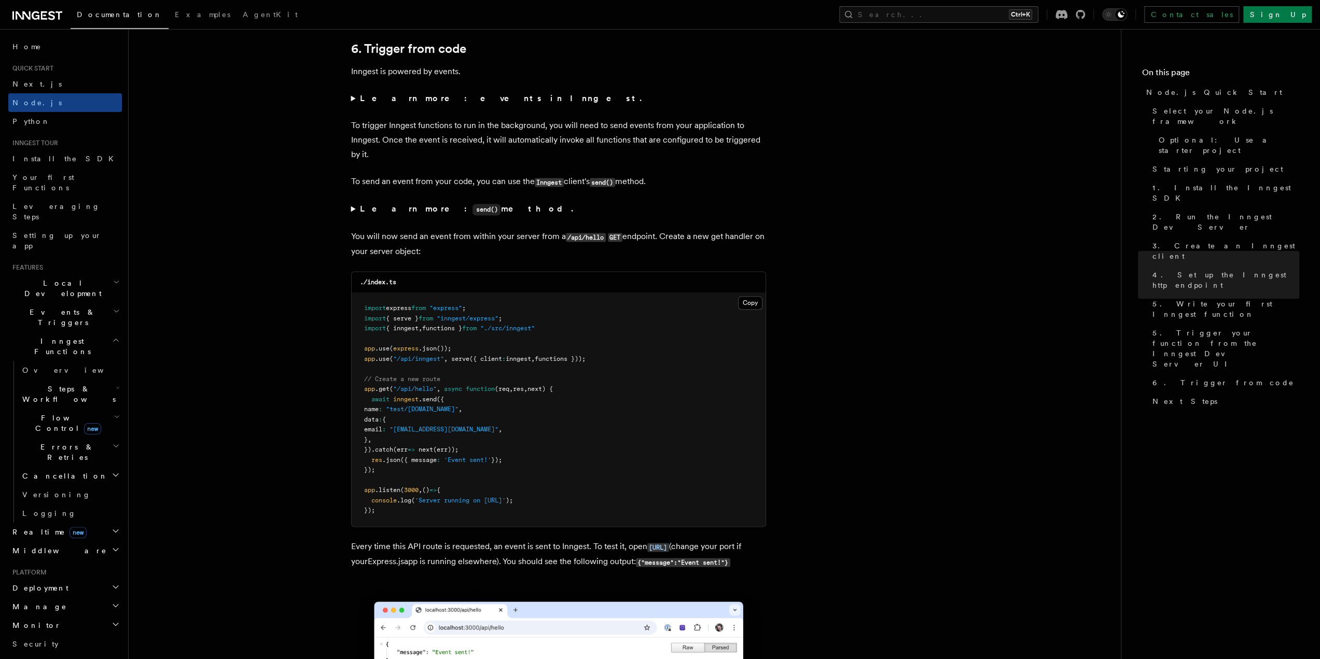
scroll to position [5290, 0]
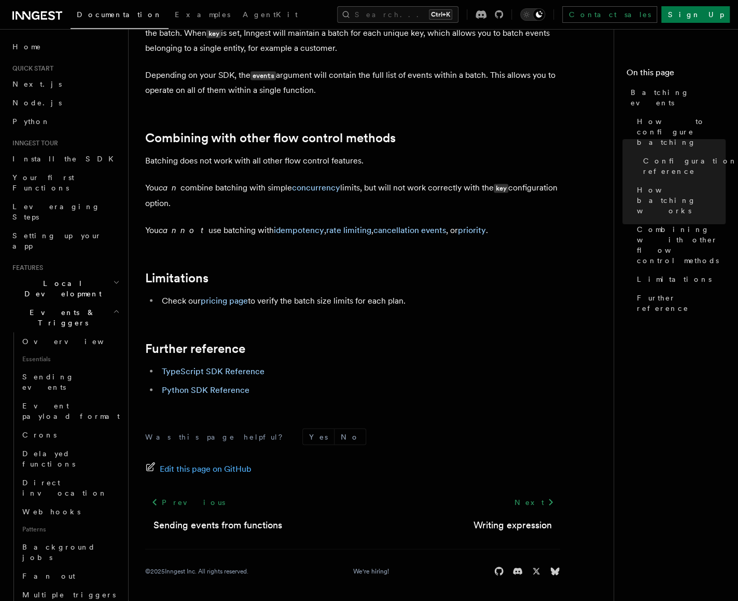
click at [493, 134] on h2 "Combining with other flow control methods" at bounding box center [352, 138] width 415 height 15
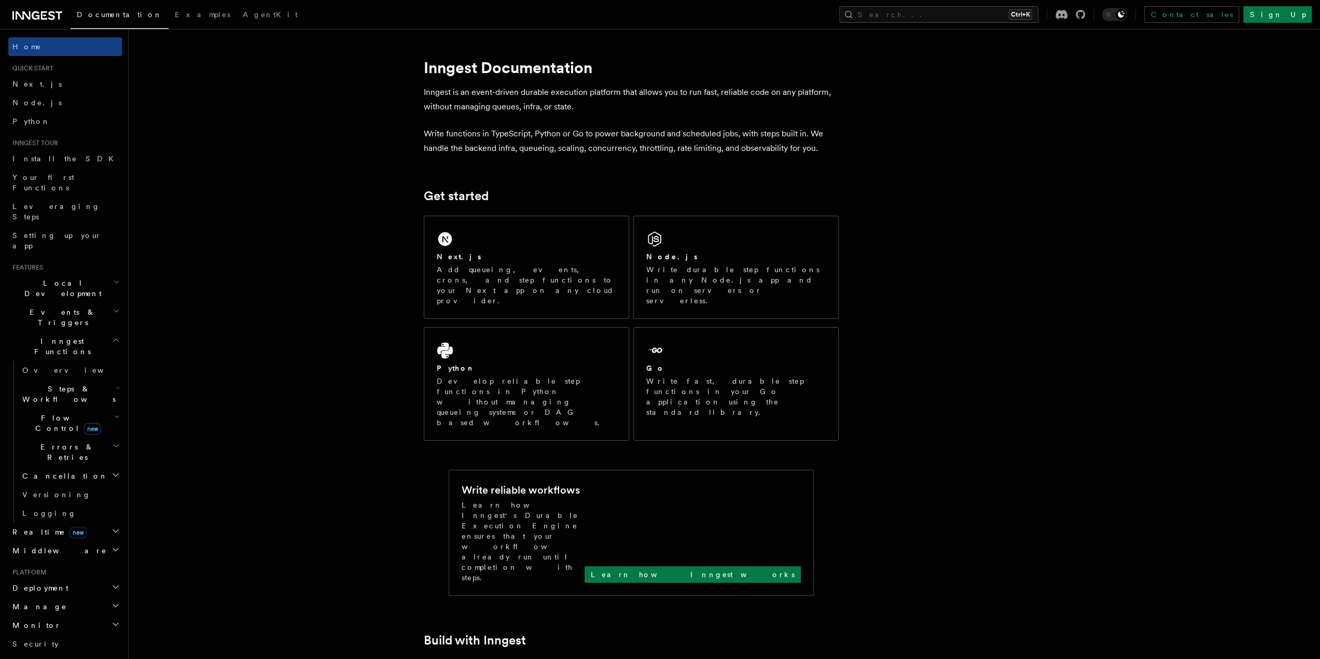
click at [113, 307] on icon "button" at bounding box center [116, 311] width 7 height 8
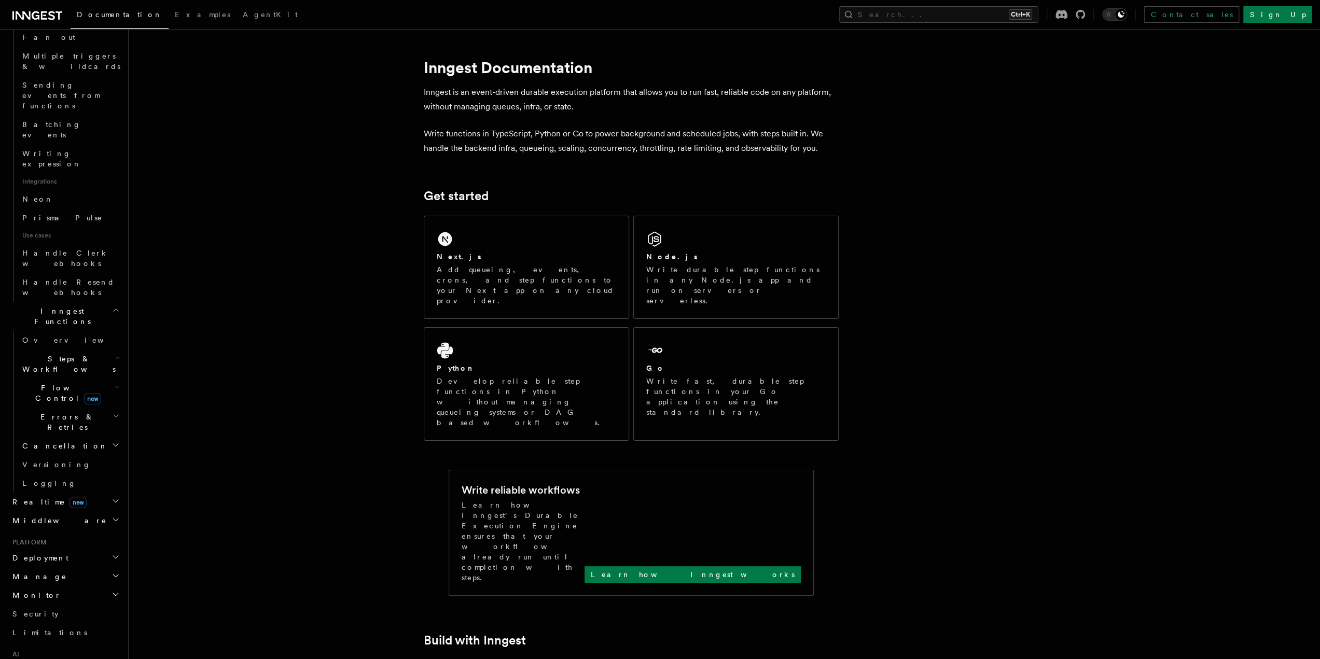
scroll to position [575, 0]
click at [111, 461] on icon "button" at bounding box center [115, 465] width 8 height 8
click at [67, 475] on link "Overview" at bounding box center [70, 484] width 104 height 19
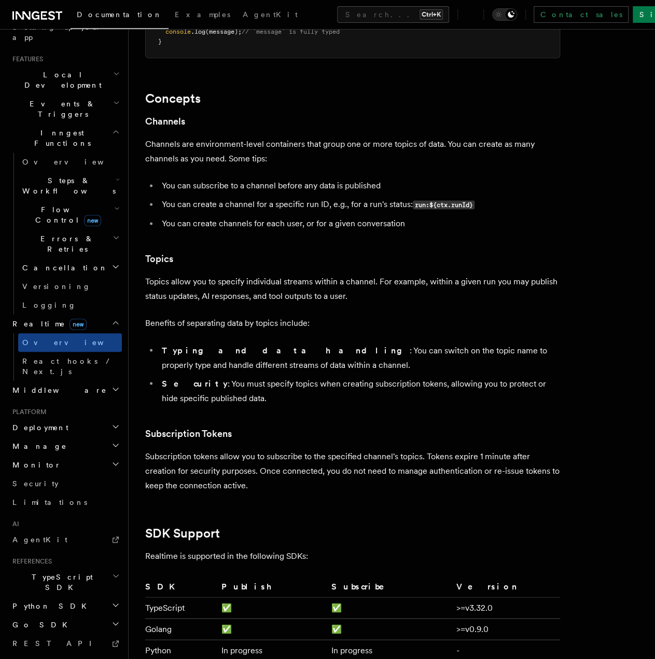
scroll to position [2645, 0]
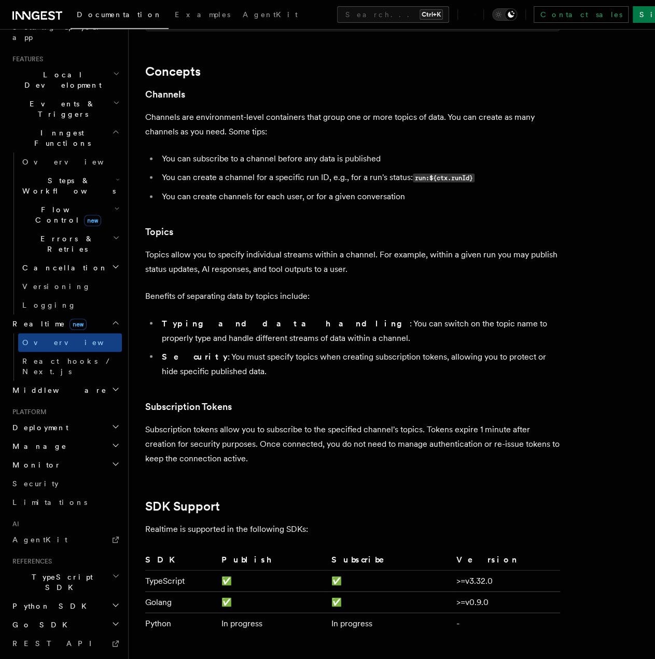
click at [100, 381] on h2 "Middleware" at bounding box center [65, 390] width 114 height 19
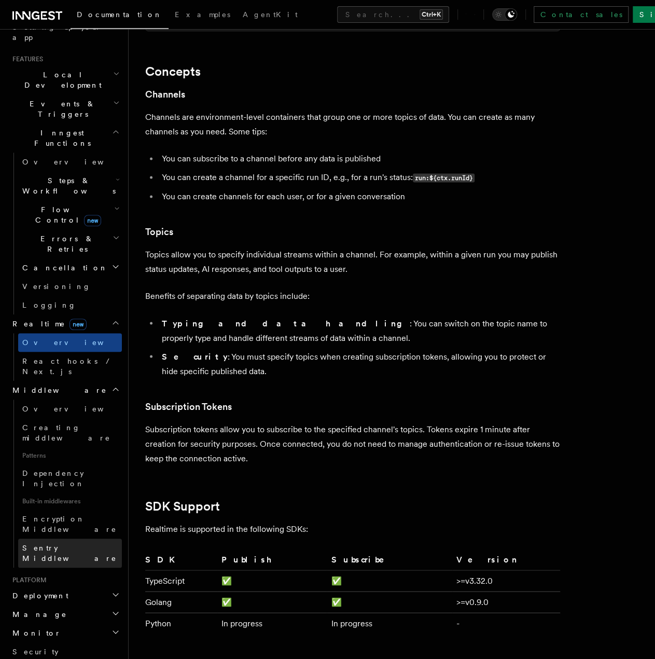
click at [78, 543] on span "Sentry Middleware" at bounding box center [69, 552] width 94 height 19
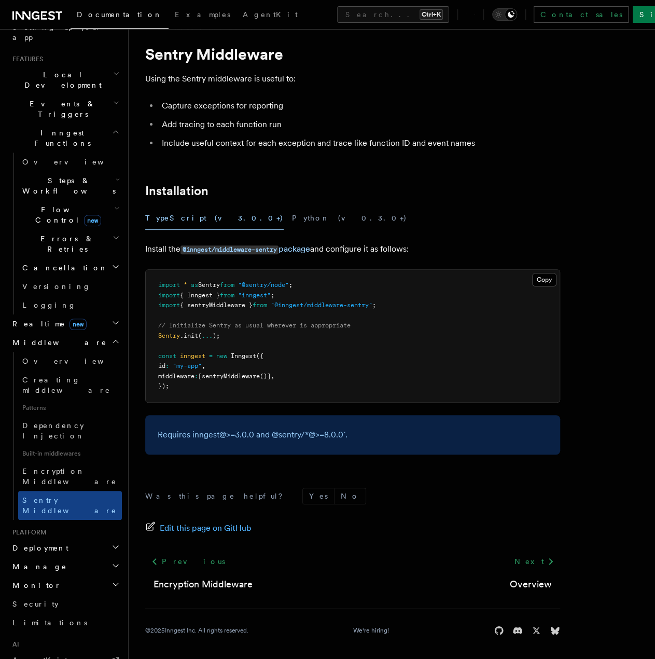
scroll to position [24, 0]
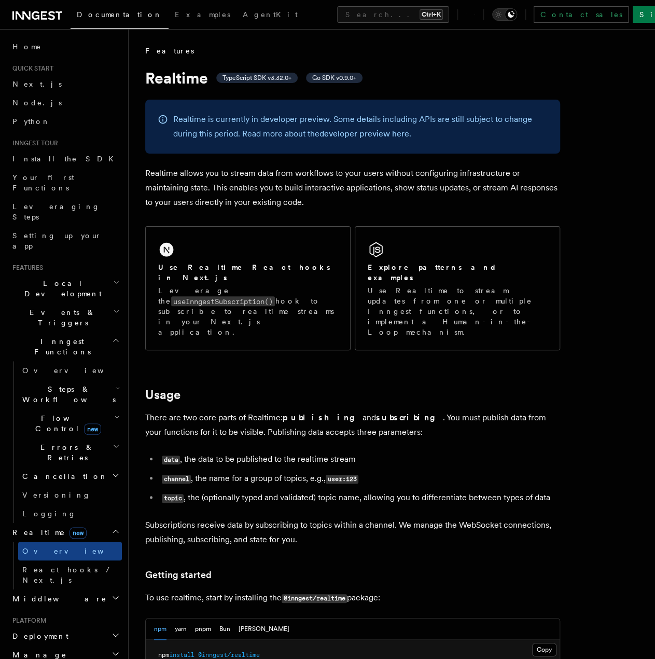
click at [113, 278] on icon "button" at bounding box center [116, 282] width 7 height 8
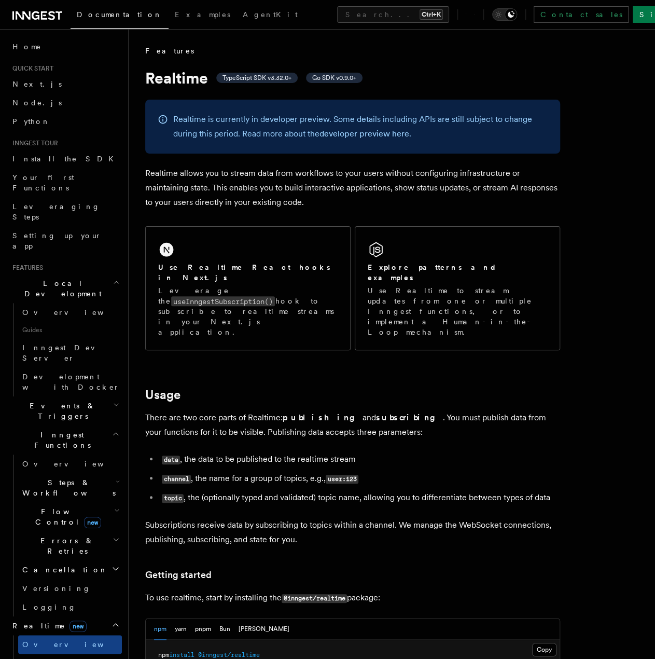
click at [115, 281] on icon "button" at bounding box center [117, 282] width 4 height 2
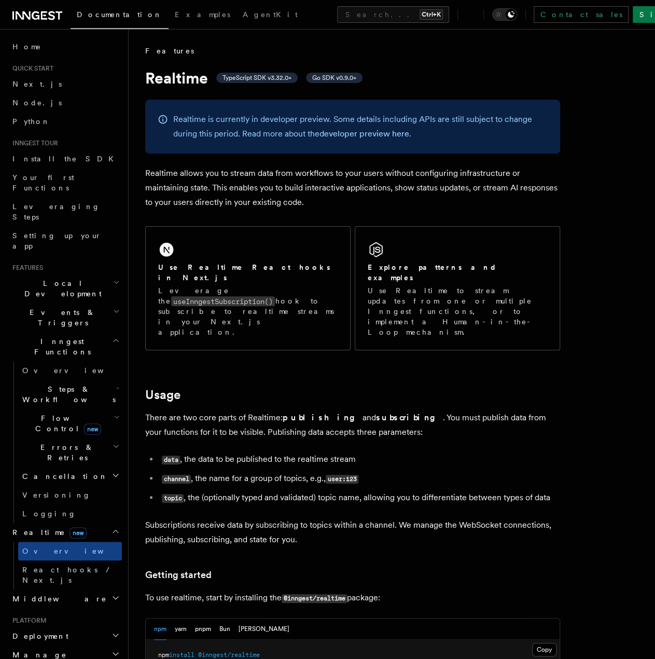
click at [113, 307] on icon "button" at bounding box center [116, 311] width 7 height 8
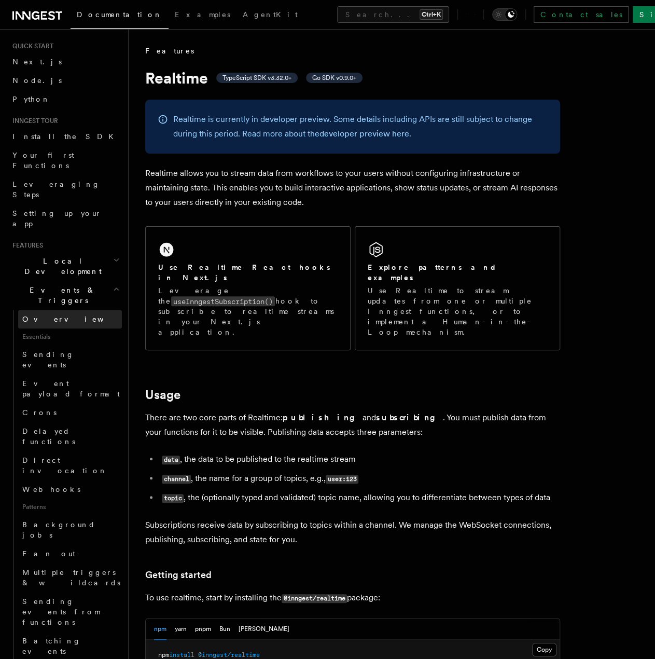
scroll to position [104, 0]
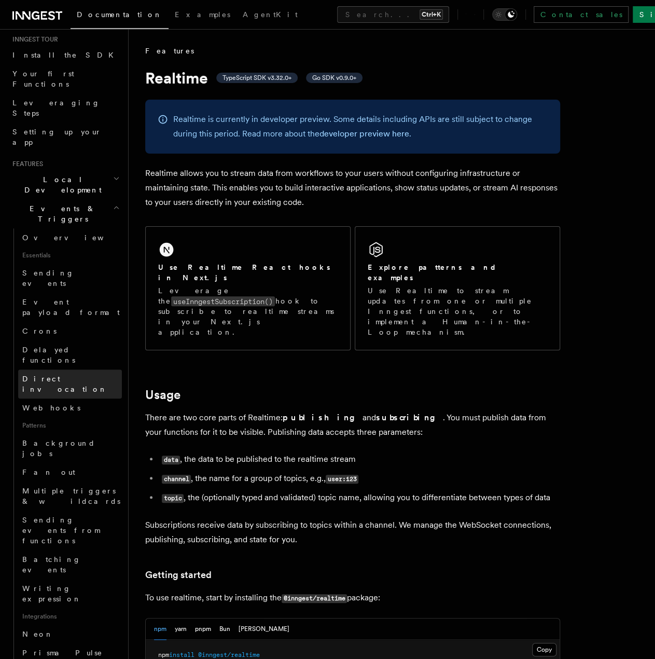
click at [83, 369] on link "Direct invocation" at bounding box center [70, 383] width 104 height 29
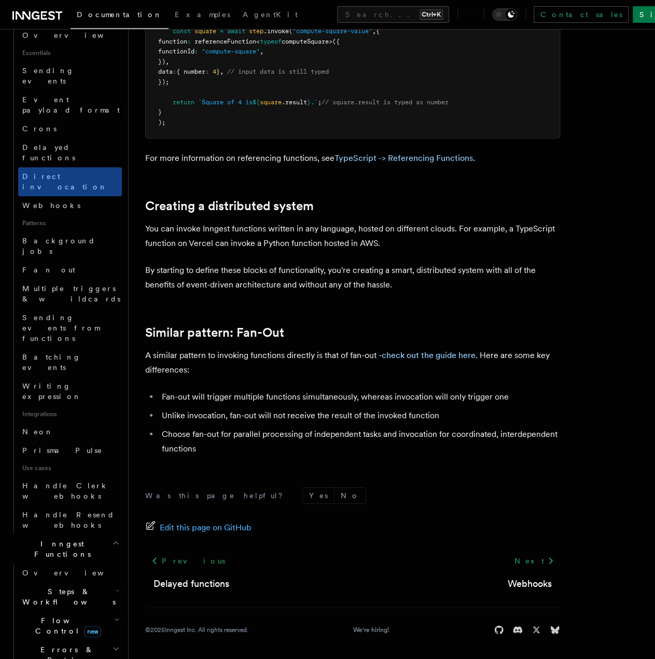
scroll to position [415, 0]
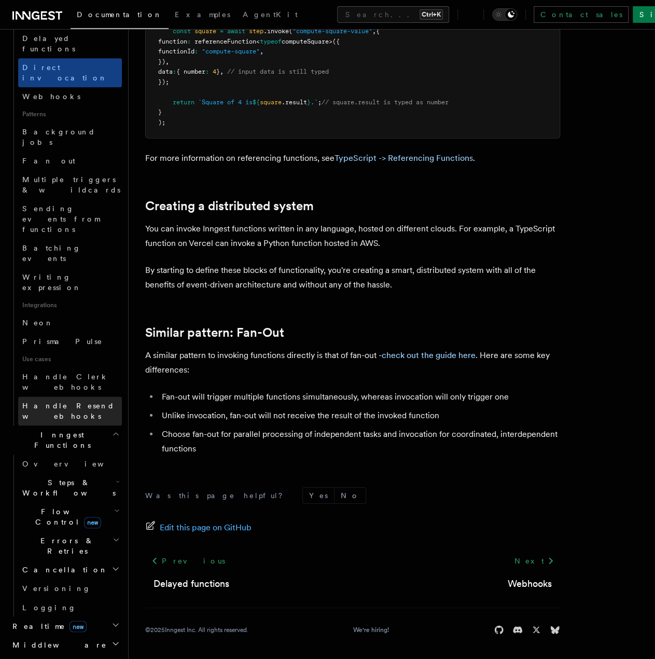
click at [78, 401] on span "Handle Resend webhooks" at bounding box center [68, 410] width 92 height 19
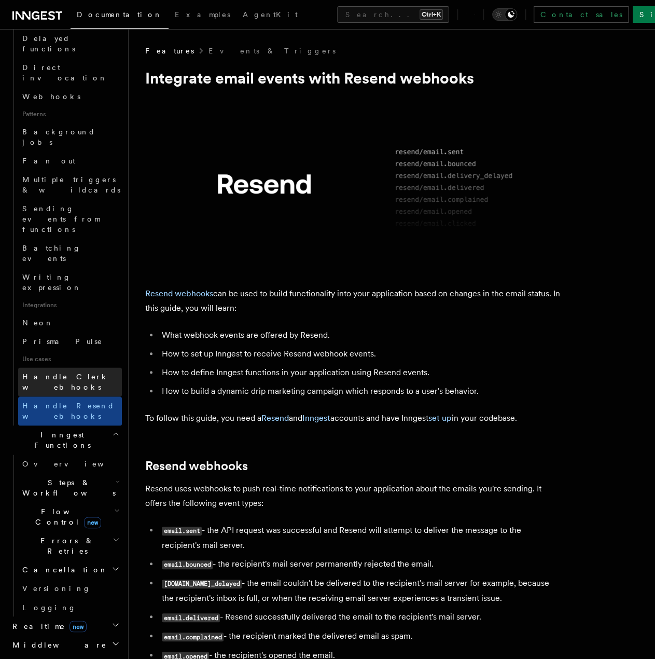
click at [81, 372] on span "Handle Clerk webhooks" at bounding box center [65, 381] width 87 height 19
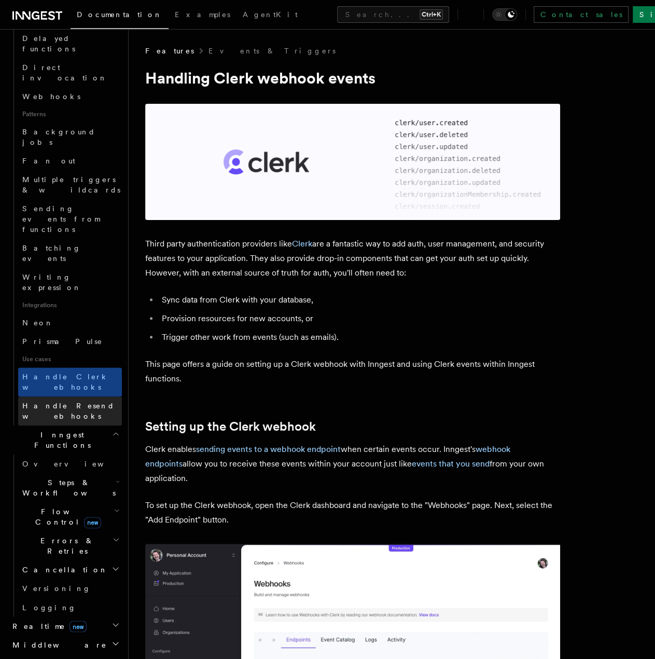
click at [88, 401] on span "Handle Resend webhooks" at bounding box center [68, 410] width 92 height 19
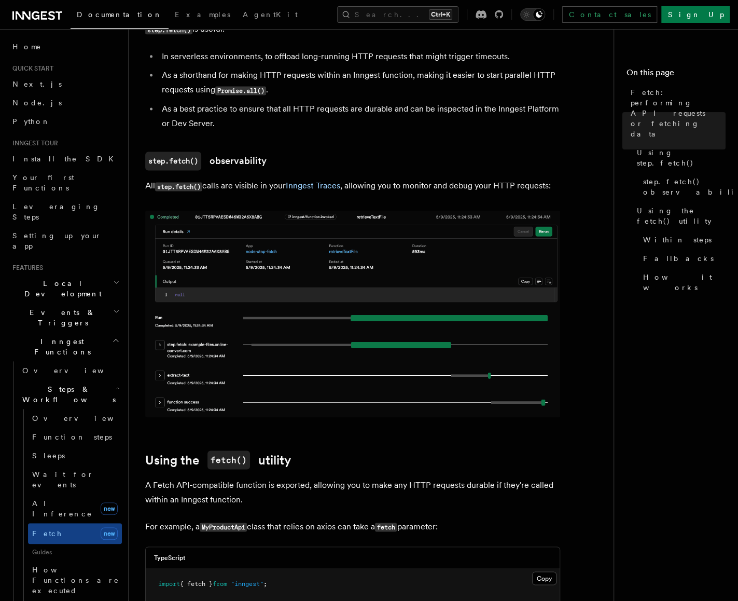
scroll to position [882, 0]
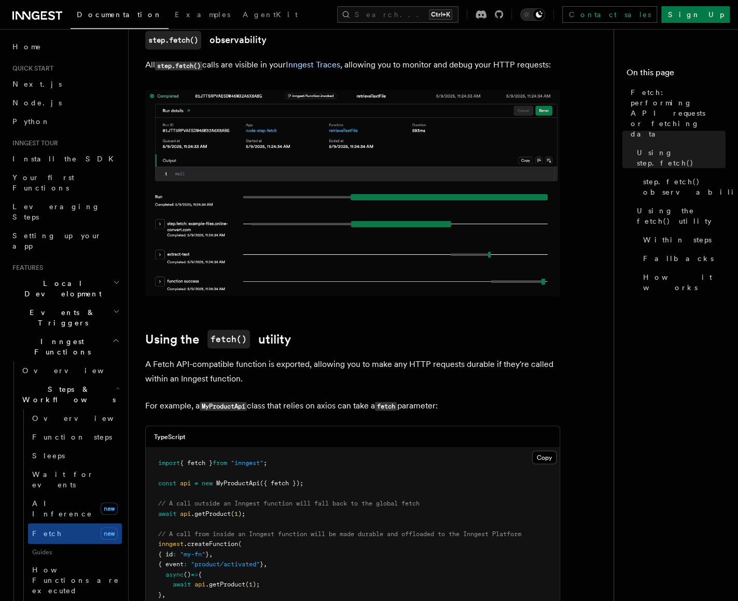
click at [576, 262] on article "Features Inngest Functions Steps & Workflows Fetch: performing API requests or …" at bounding box center [375, 598] width 460 height 2869
